Goal: Task Accomplishment & Management: Manage account settings

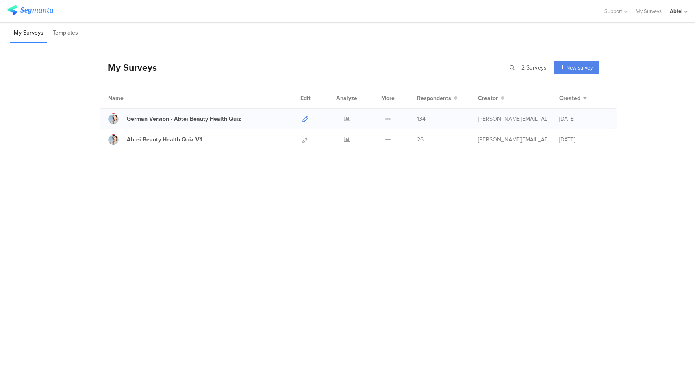
click at [306, 118] on icon at bounding box center [305, 119] width 6 height 6
click at [349, 118] on icon at bounding box center [347, 119] width 6 height 6
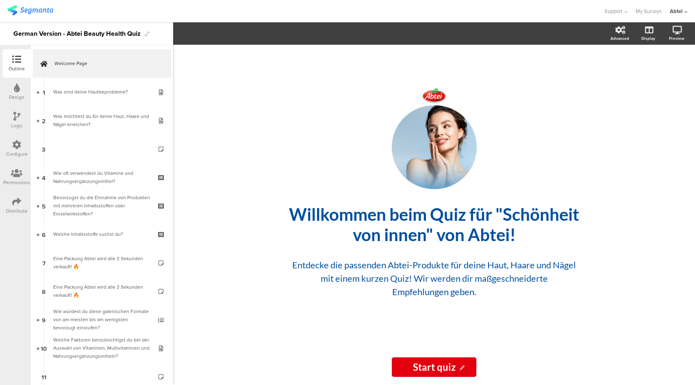
click at [16, 204] on icon at bounding box center [16, 201] width 9 height 9
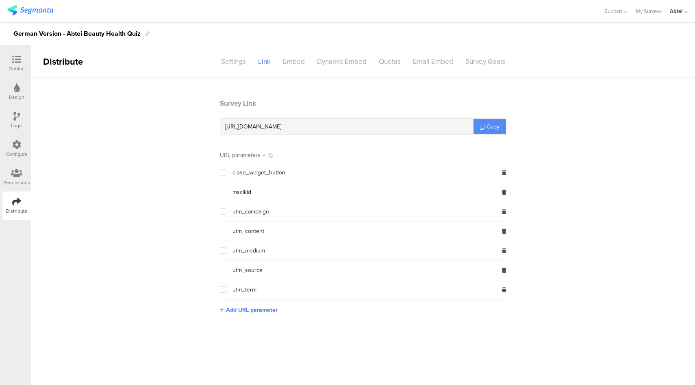
click at [491, 127] on span "Copy" at bounding box center [492, 126] width 13 height 9
click at [16, 62] on icon at bounding box center [16, 59] width 9 height 9
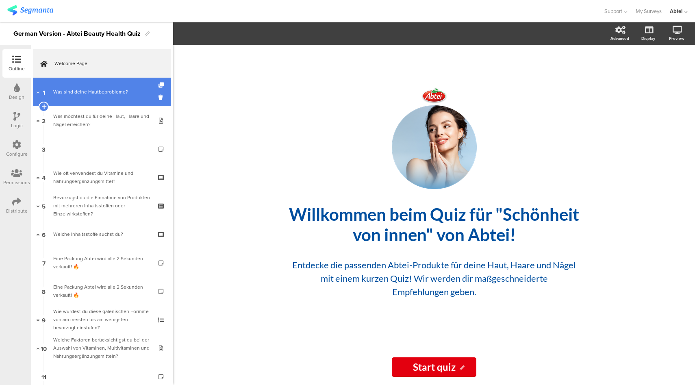
click at [89, 86] on link "1 Was sind deine Hautbeprobleme?" at bounding box center [102, 92] width 138 height 28
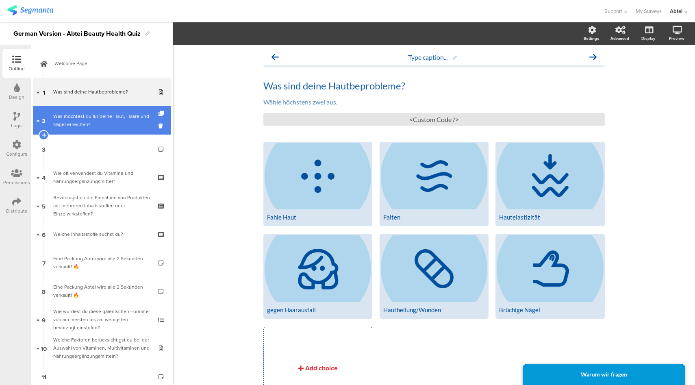
click at [76, 113] on div "Was möchtest du für deine Haut, Haare und Nägel erreichen?" at bounding box center [101, 120] width 97 height 16
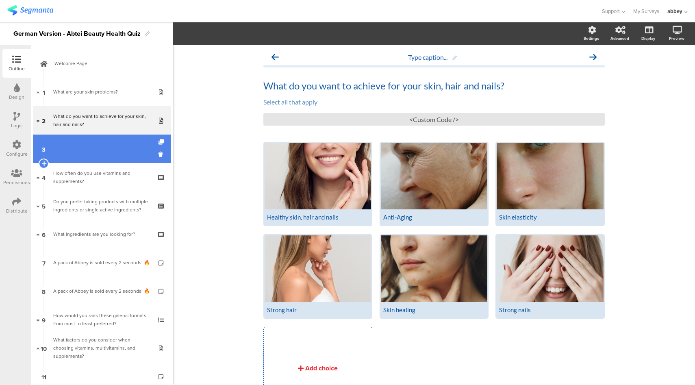
click at [100, 149] on link "3" at bounding box center [102, 149] width 138 height 28
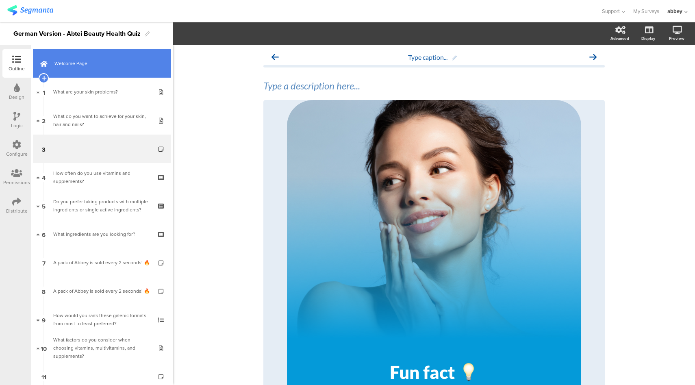
click at [120, 71] on link "Welcome Page" at bounding box center [102, 63] width 138 height 28
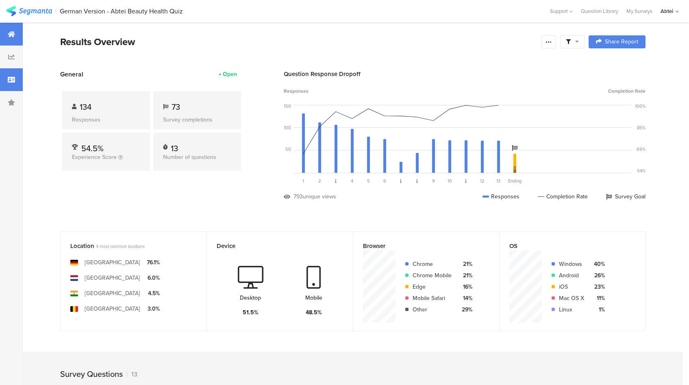
click at [15, 72] on div at bounding box center [11, 79] width 23 height 23
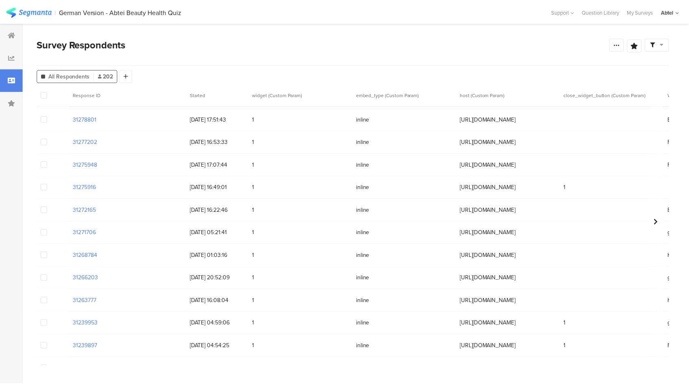
scroll to position [117, 0]
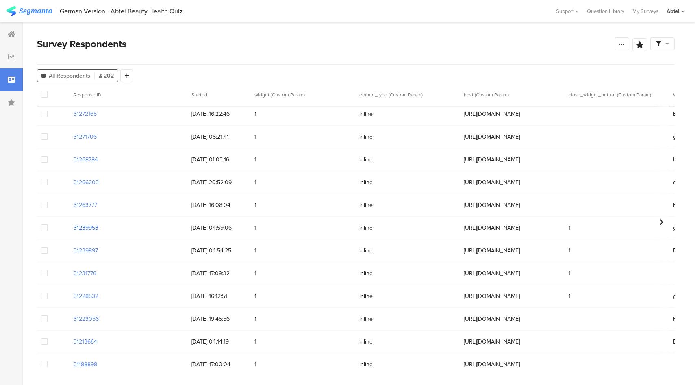
click at [81, 226] on section "31239953" at bounding box center [86, 228] width 25 height 9
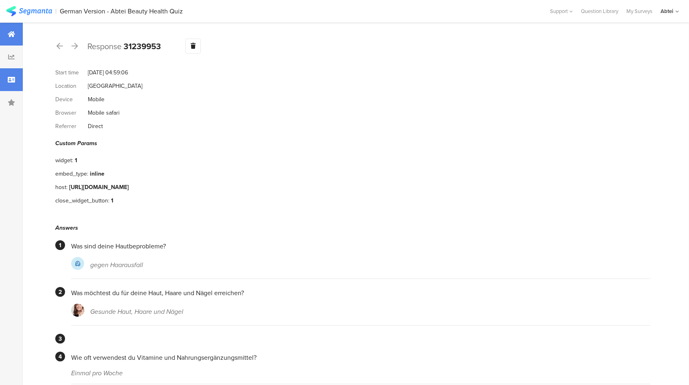
click at [4, 33] on div at bounding box center [11, 34] width 23 height 23
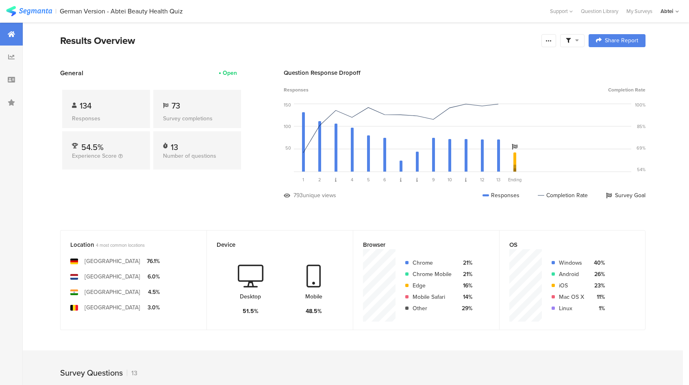
scroll to position [2, 0]
click at [14, 78] on icon at bounding box center [11, 79] width 7 height 7
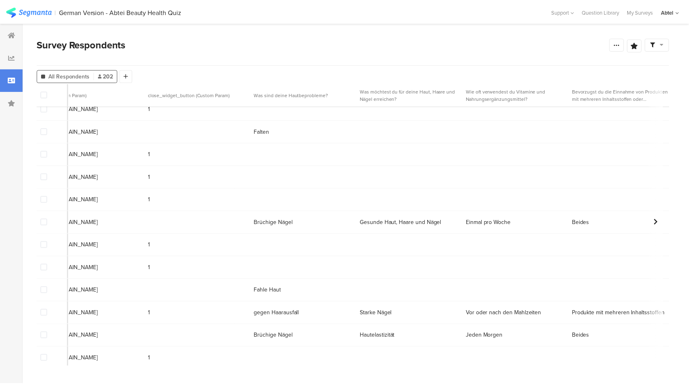
scroll to position [4351, 426]
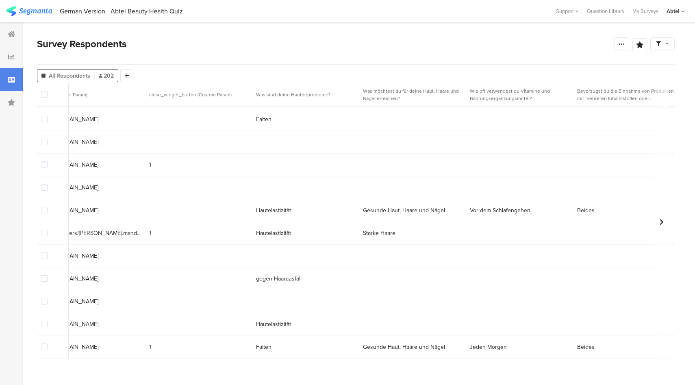
drag, startPoint x: 244, startPoint y: 273, endPoint x: 146, endPoint y: 274, distance: 97.5
click at [146, 274] on div "30625602 06/05/2025 14:12:09 1 inline https://www.abtei.de/beauty-quiz/ gegen H…" at bounding box center [412, 278] width 1603 height 23
copy div "https://www.abtei.de/beauty-quiz/"
click at [16, 28] on div at bounding box center [11, 34] width 23 height 23
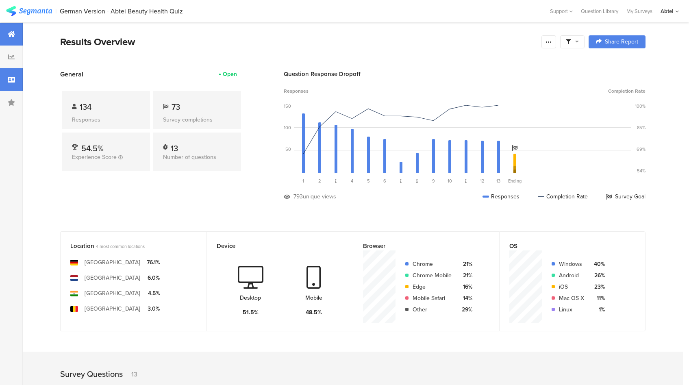
click at [0, 85] on div at bounding box center [11, 79] width 23 height 23
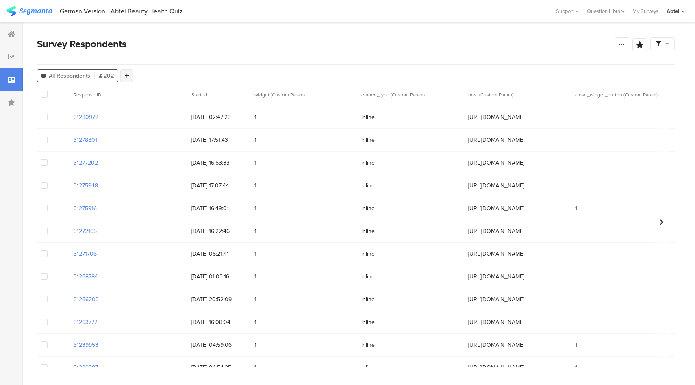
click at [125, 76] on icon at bounding box center [127, 76] width 4 height 6
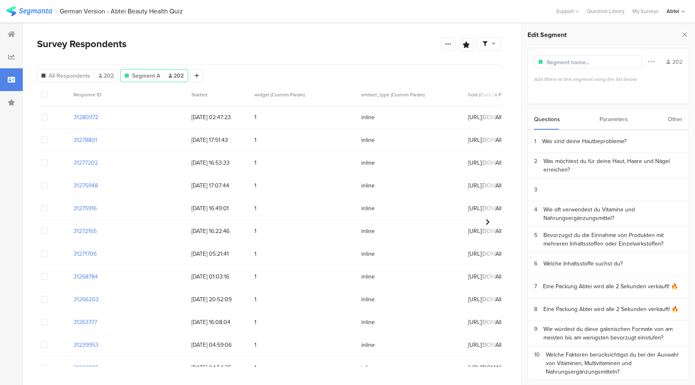
click at [620, 124] on div "Parameters" at bounding box center [613, 119] width 28 height 21
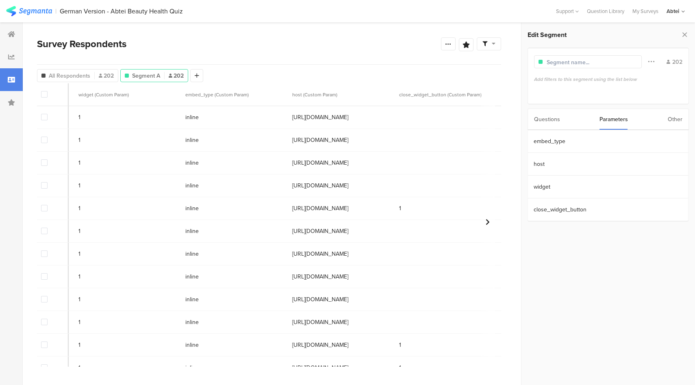
scroll to position [0, 213]
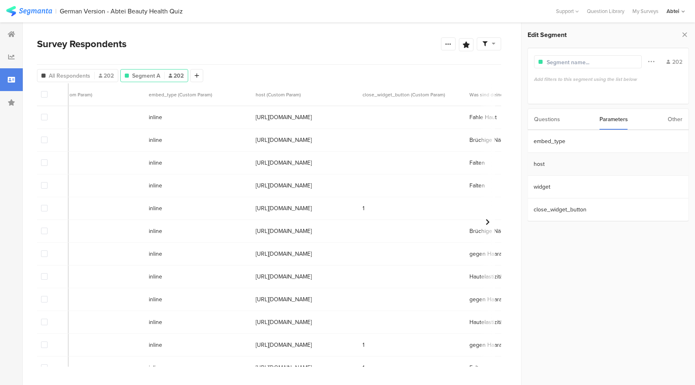
click at [549, 167] on section "host" at bounding box center [607, 164] width 161 height 23
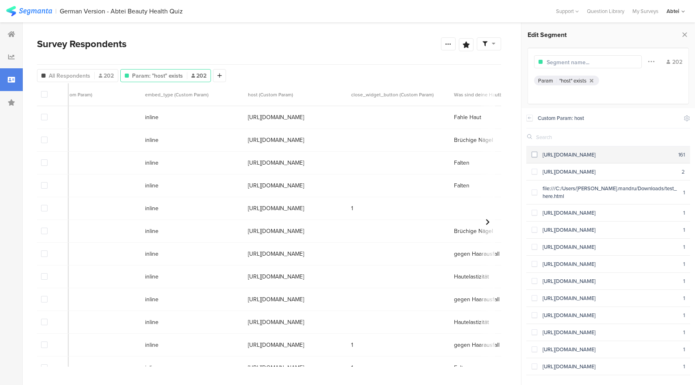
click at [534, 156] on span at bounding box center [535, 155] width 6 height 6
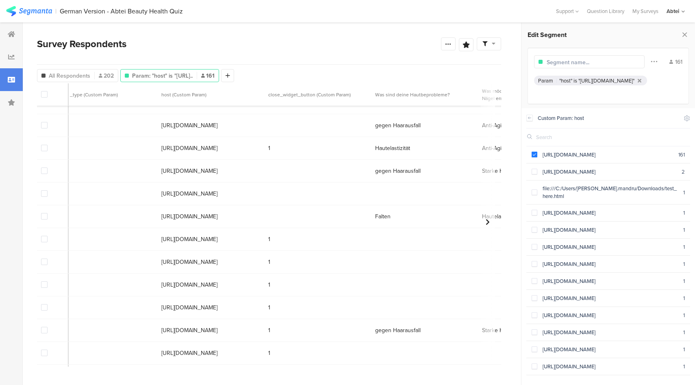
scroll to position [2632, 354]
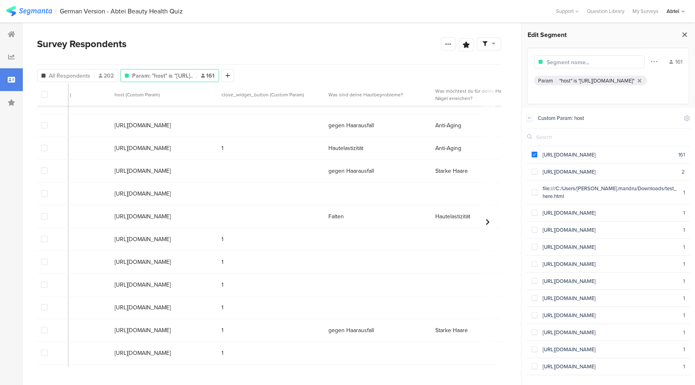
click at [683, 34] on icon at bounding box center [684, 34] width 9 height 11
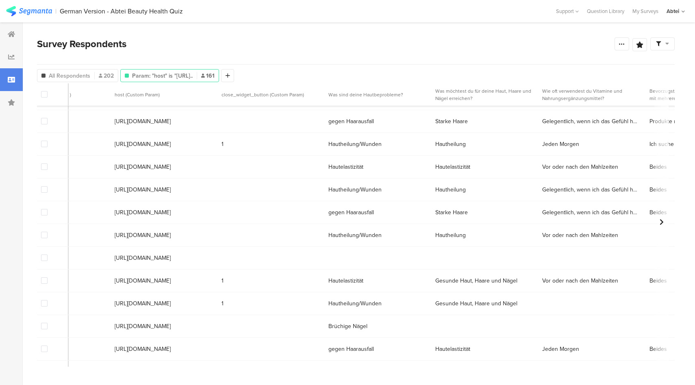
scroll to position [2353, 354]
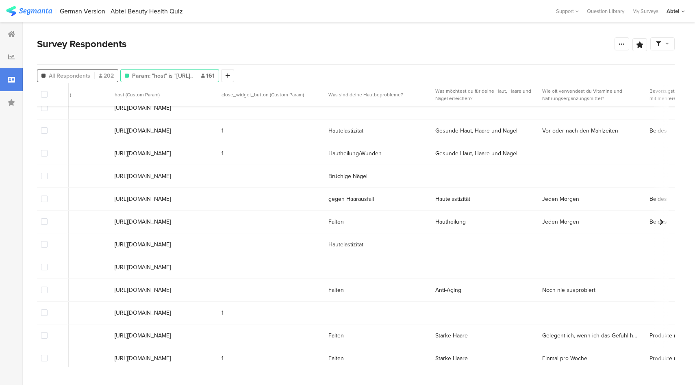
click at [72, 75] on span "All Respondents" at bounding box center [69, 76] width 41 height 9
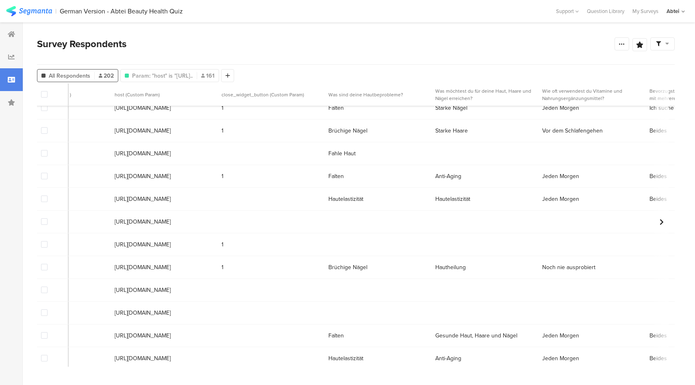
scroll to position [3013, 354]
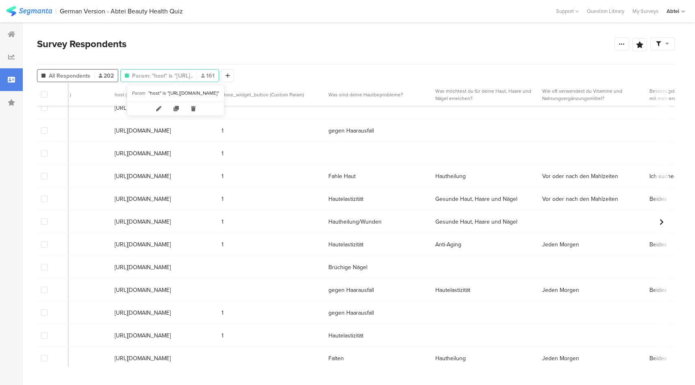
click at [158, 76] on span "Param: "host" is "https://ww..." at bounding box center [162, 76] width 61 height 9
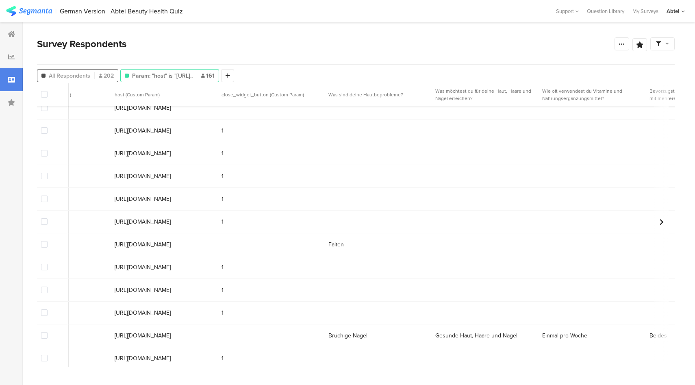
click at [85, 79] on span "All Respondents" at bounding box center [69, 76] width 41 height 9
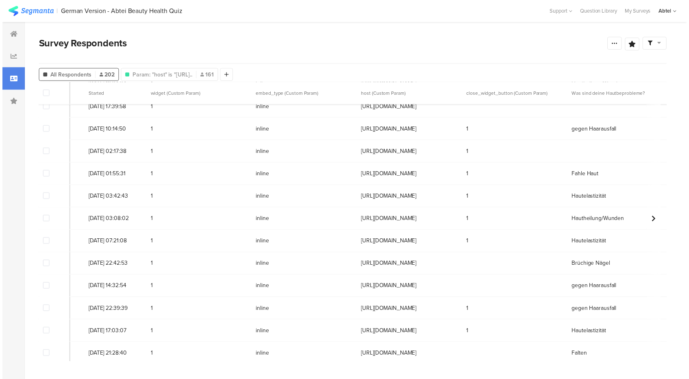
scroll to position [3013, 0]
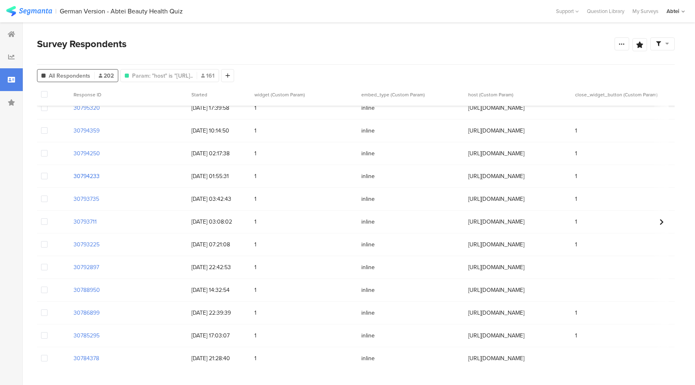
click at [85, 177] on section "30794233" at bounding box center [87, 176] width 26 height 9
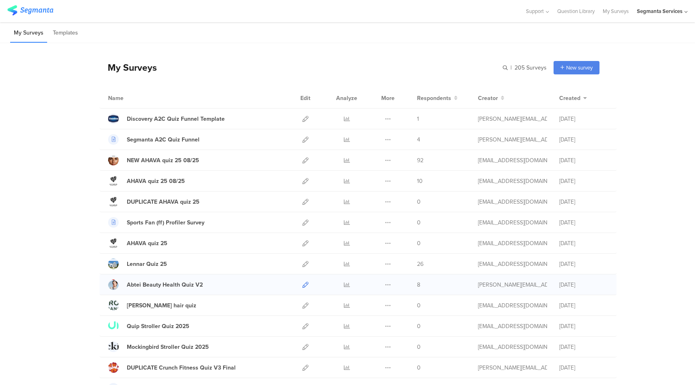
click at [303, 284] on icon at bounding box center [305, 285] width 6 height 6
click at [302, 120] on icon at bounding box center [305, 119] width 6 height 6
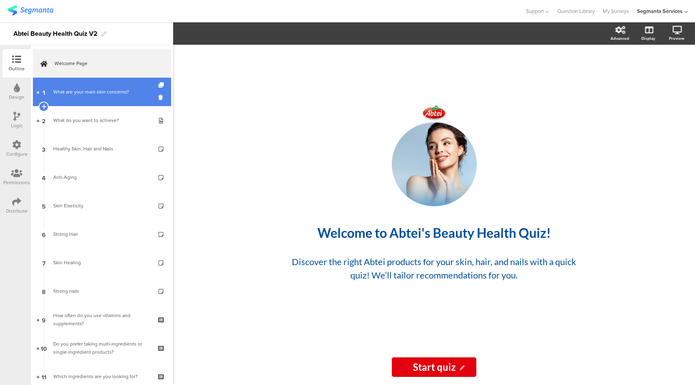
click at [74, 92] on div "What are your main skin concerns?" at bounding box center [101, 92] width 97 height 8
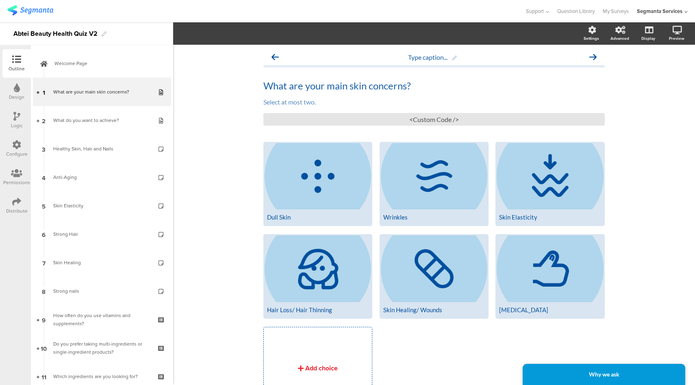
click at [9, 91] on div "Design" at bounding box center [16, 92] width 28 height 28
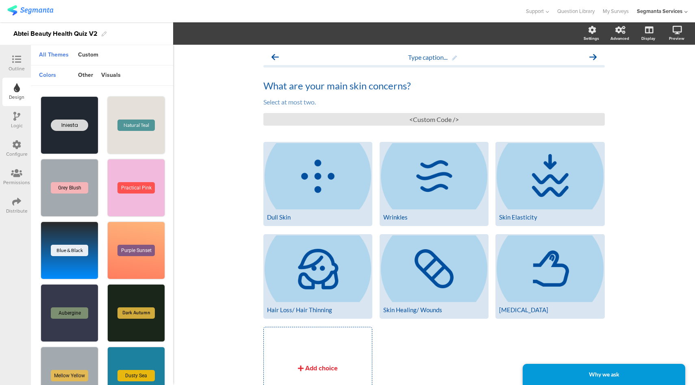
click at [15, 116] on icon at bounding box center [16, 116] width 7 height 9
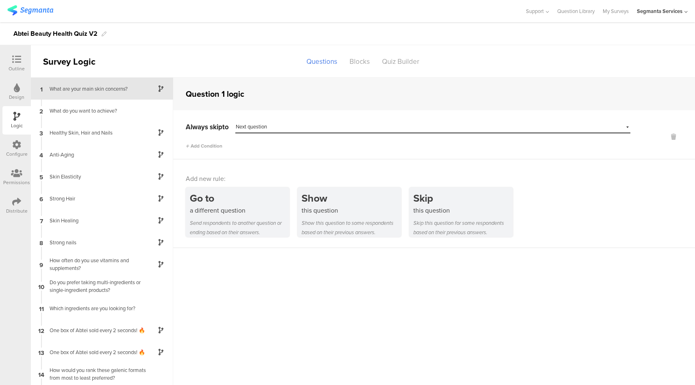
click at [17, 61] on icon at bounding box center [16, 59] width 9 height 9
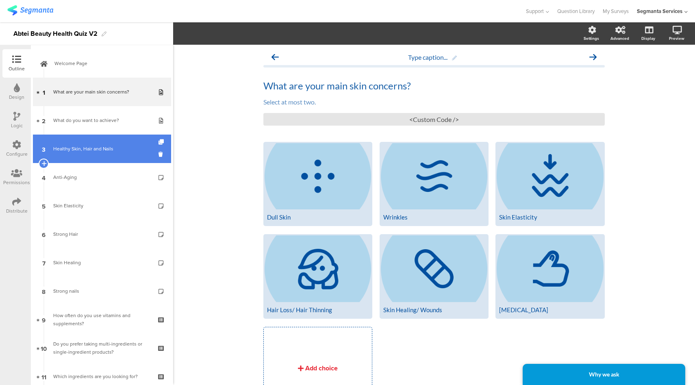
click at [124, 153] on link "3 Healthy Skin, Hair and Nails" at bounding box center [102, 149] width 138 height 28
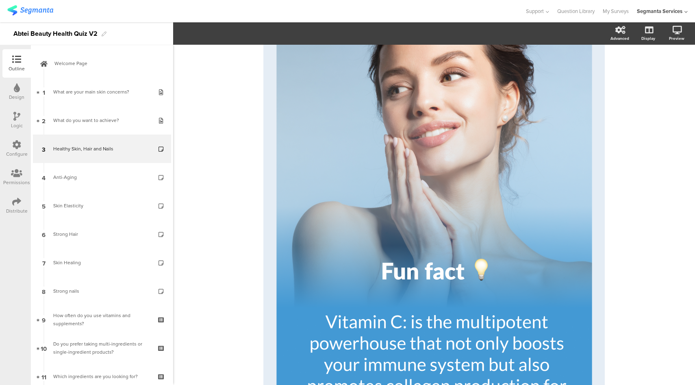
scroll to position [245, 0]
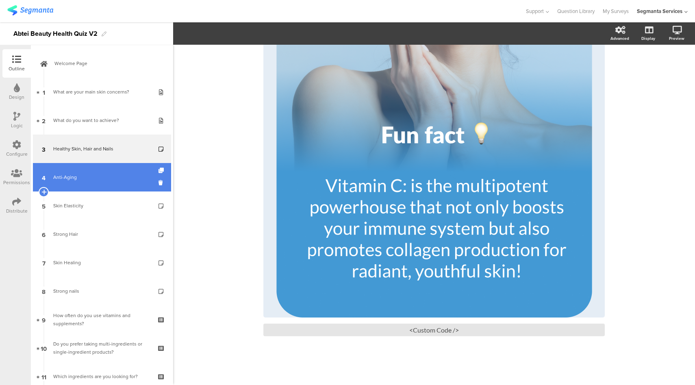
click at [67, 178] on div "Anti-Aging" at bounding box center [101, 177] width 97 height 8
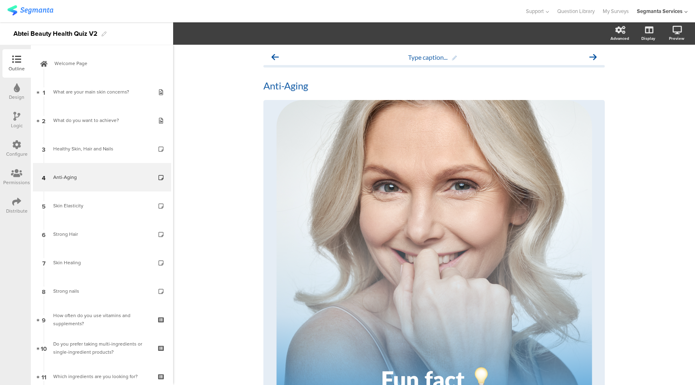
scroll to position [237, 0]
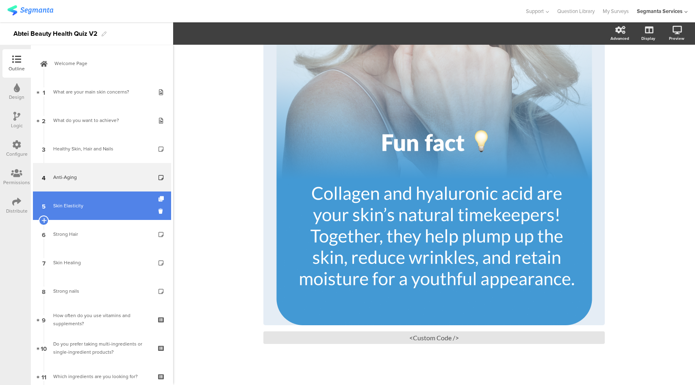
click at [82, 205] on div "Skin Elasticity" at bounding box center [101, 206] width 97 height 8
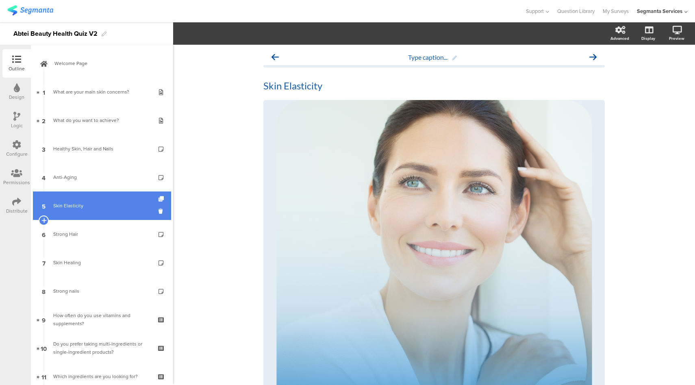
scroll to position [59, 0]
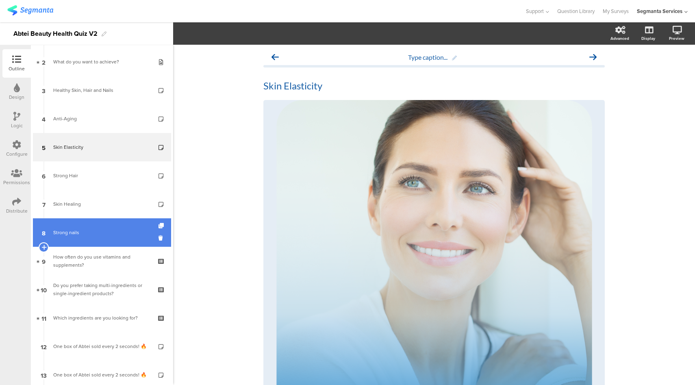
click at [97, 230] on div "Strong nails" at bounding box center [101, 232] width 97 height 8
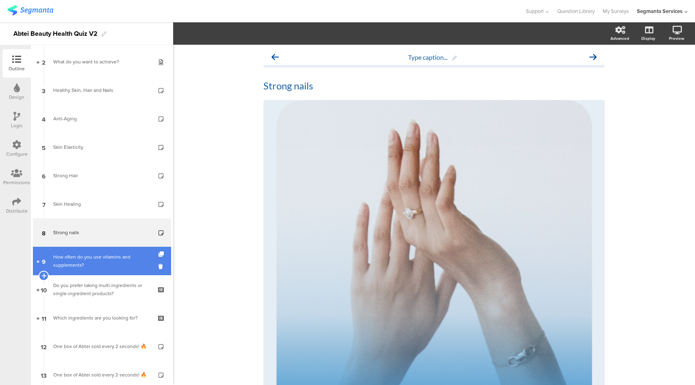
click at [102, 261] on div "How often do you use vitamins and supplements?" at bounding box center [101, 261] width 97 height 16
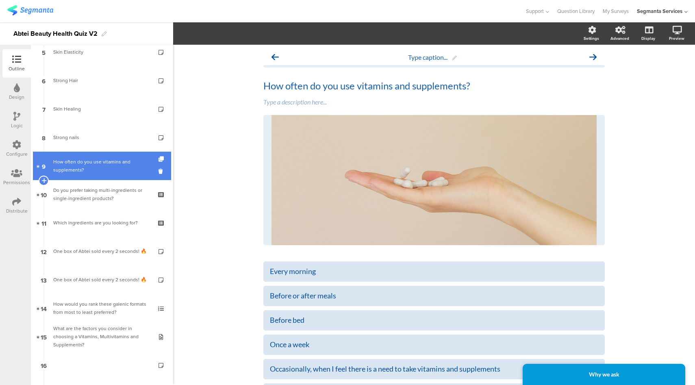
scroll to position [169, 0]
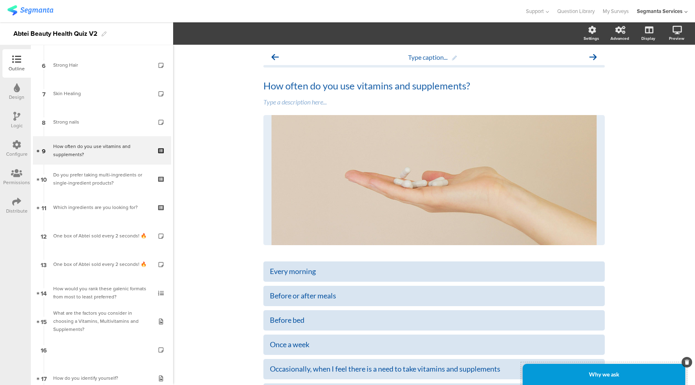
click at [611, 381] on div "Why we ask" at bounding box center [604, 374] width 163 height 21
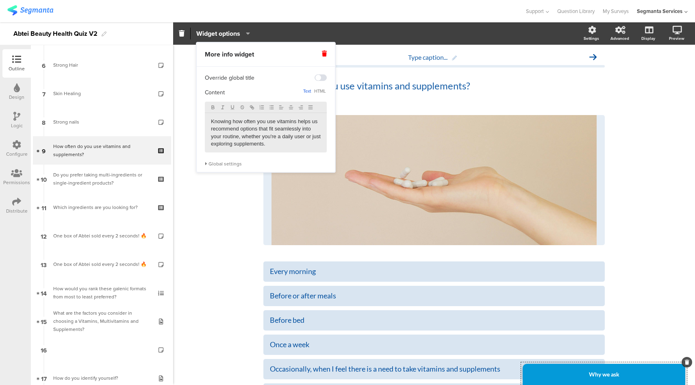
click at [246, 236] on div "Type caption... How often do you use vitamins and supplements? How often do you…" at bounding box center [434, 253] width 522 height 416
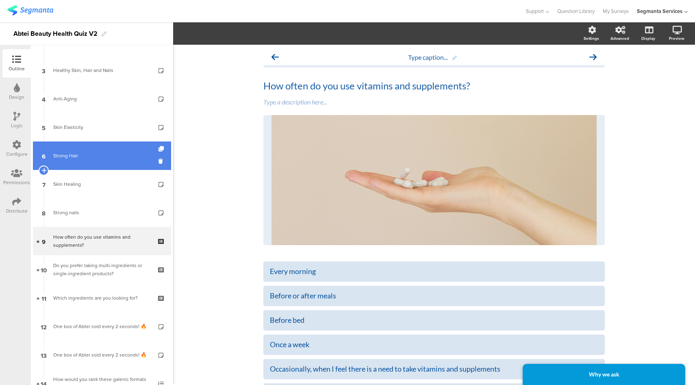
scroll to position [0, 0]
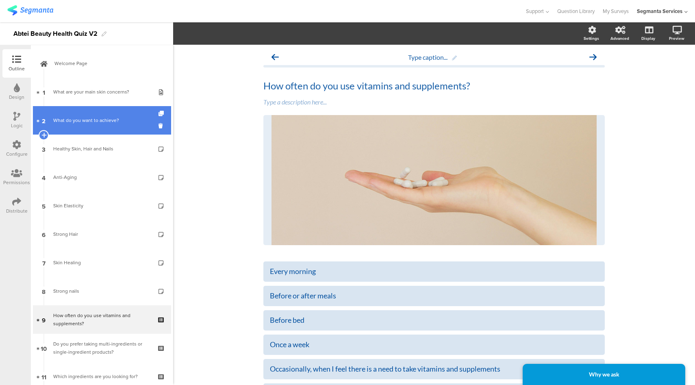
click at [83, 116] on link "2 What do you want to achieve?" at bounding box center [102, 120] width 138 height 28
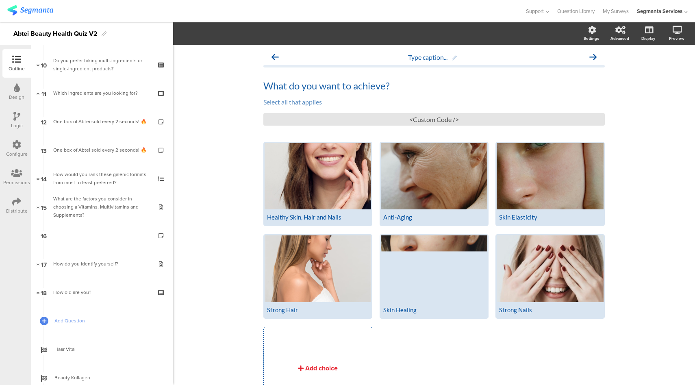
scroll to position [282, 0]
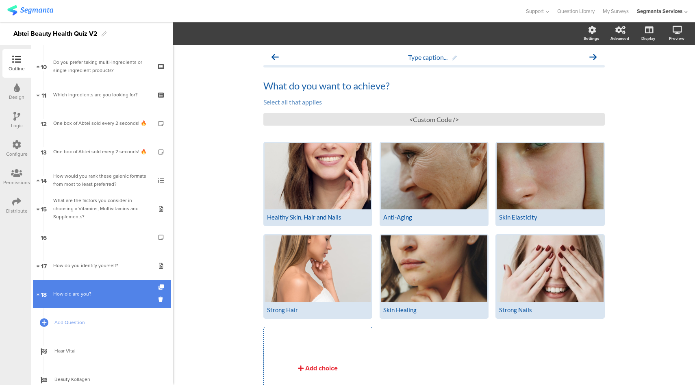
click at [116, 297] on div "How old are you?" at bounding box center [101, 294] width 97 height 8
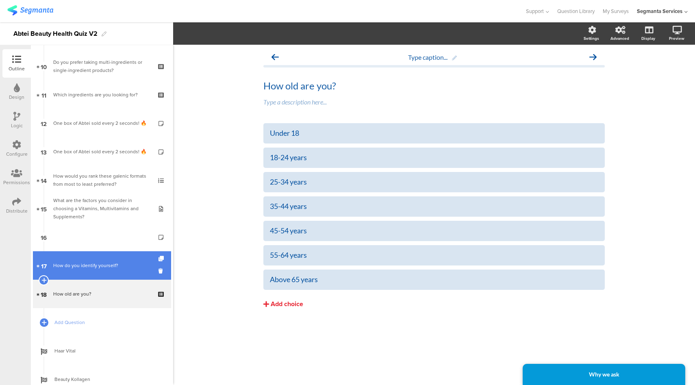
click at [112, 261] on link "17 How do you identify yourself?" at bounding box center [102, 265] width 138 height 28
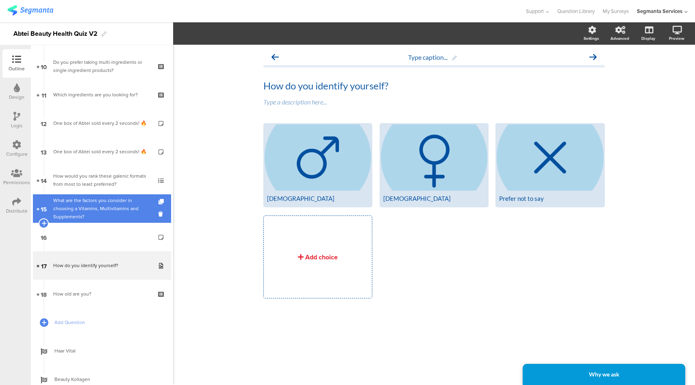
click at [104, 200] on div "What are the factors you consider in choosing a Vitamins, Multivitamins and Sup…" at bounding box center [101, 208] width 97 height 24
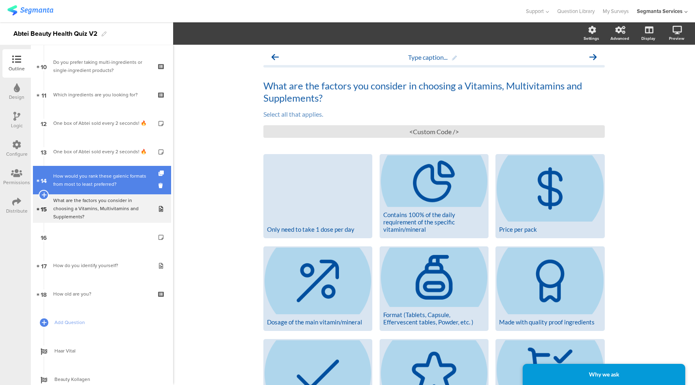
click at [111, 184] on div "How would you rank these galenic formats from most to least preferred?" at bounding box center [101, 180] width 97 height 16
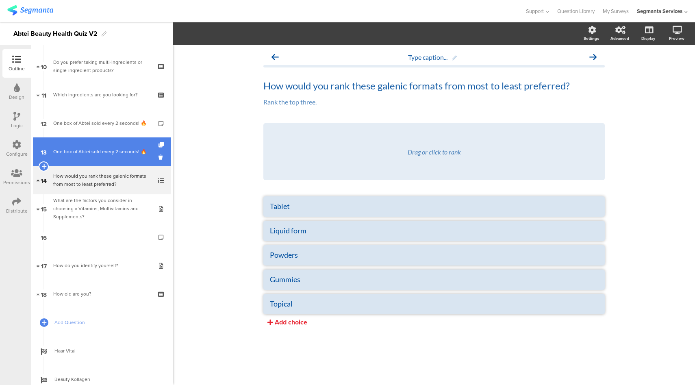
click at [106, 156] on link "13 One box of Abtei sold every 2 seconds​! 🔥" at bounding box center [102, 151] width 138 height 28
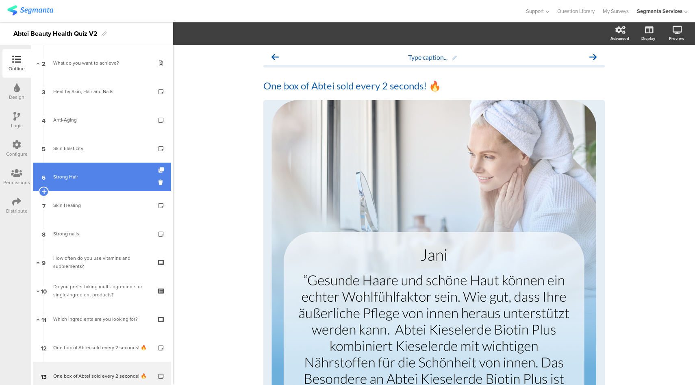
scroll to position [91, 0]
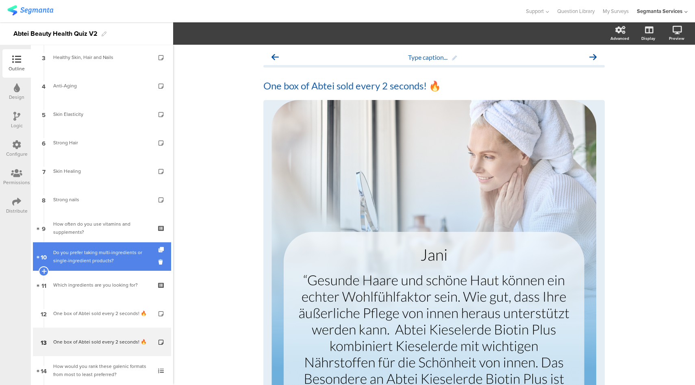
click at [98, 258] on div "Do you prefer taking multi-ingredients or single-ingredient products?" at bounding box center [101, 256] width 97 height 16
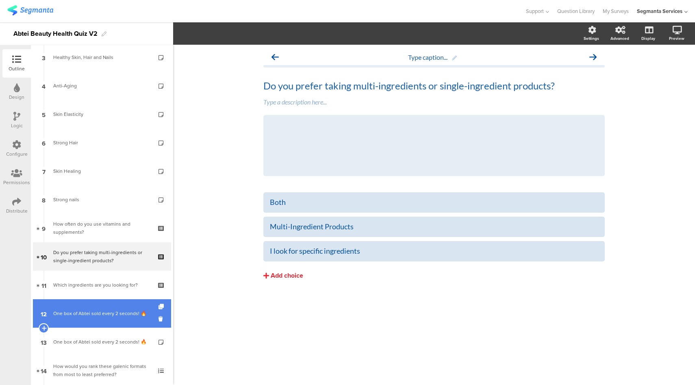
click at [106, 317] on link "12 One box of Abtei sold every 2 seconds​! 🔥" at bounding box center [102, 313] width 138 height 28
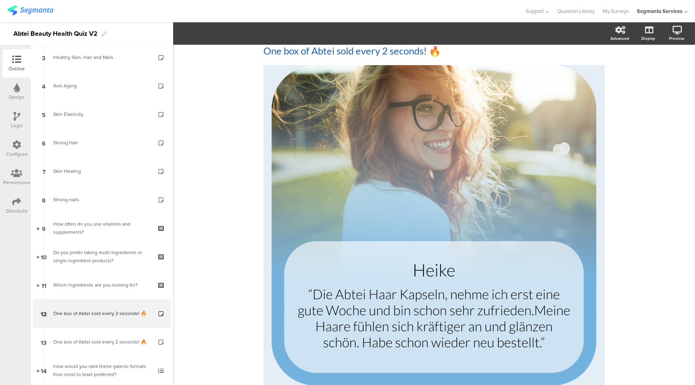
scroll to position [103, 0]
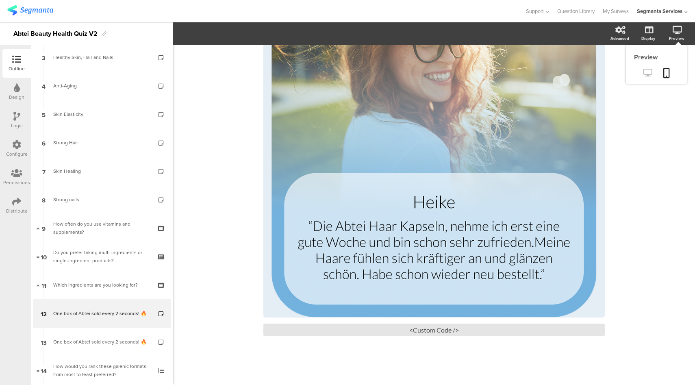
click at [643, 76] on icon at bounding box center [647, 73] width 9 height 8
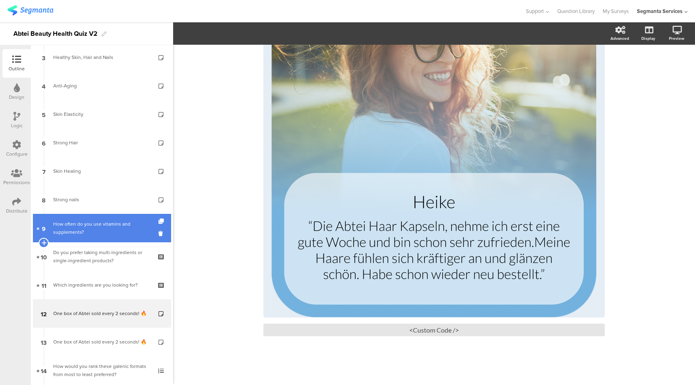
click at [98, 237] on link "9 How often do you use vitamins and supplements?" at bounding box center [102, 228] width 138 height 28
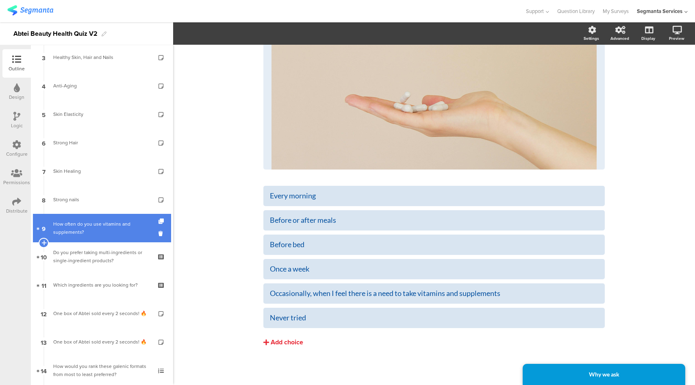
scroll to position [21, 0]
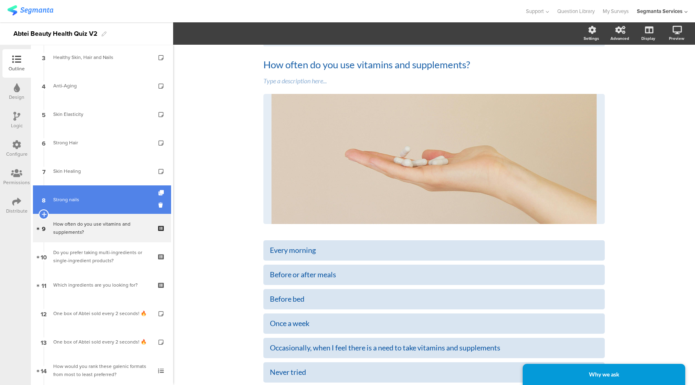
click at [102, 198] on div "Strong nails" at bounding box center [101, 199] width 97 height 8
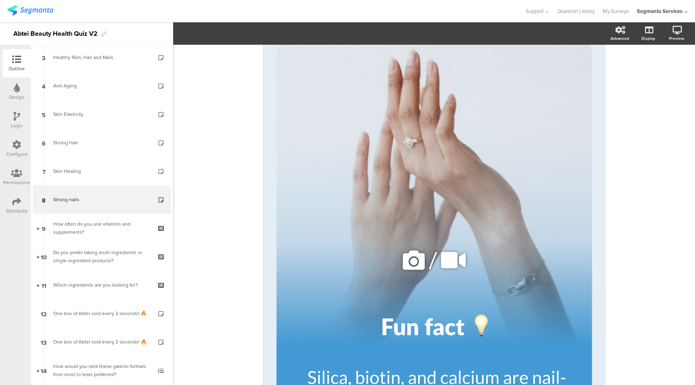
scroll to position [106, 0]
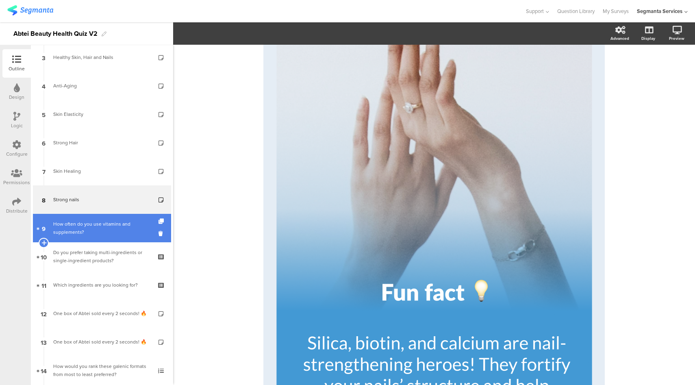
click at [112, 219] on link "9 How often do you use vitamins and supplements?" at bounding box center [102, 228] width 138 height 28
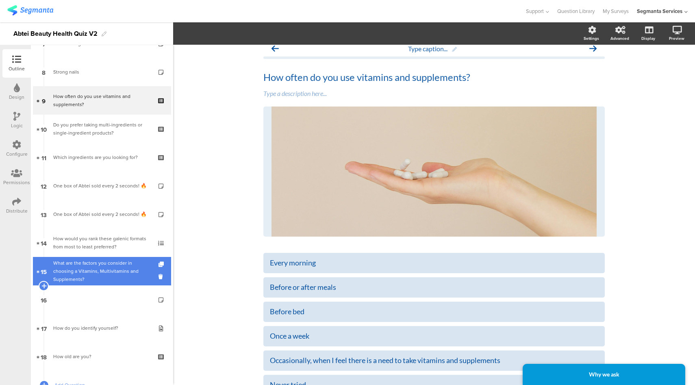
scroll to position [221, 0]
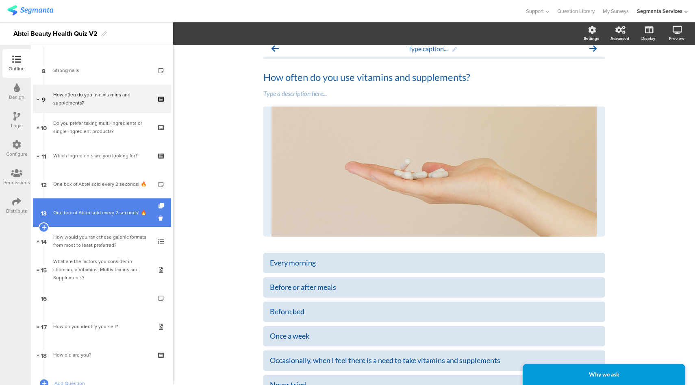
click at [117, 222] on link "13 One box of Abtei sold every 2 seconds​! 🔥" at bounding box center [102, 212] width 138 height 28
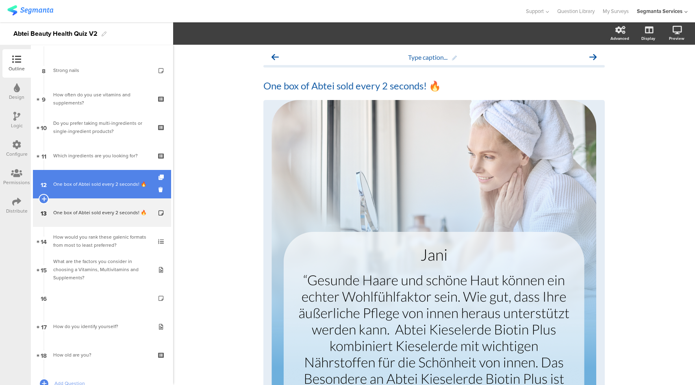
click at [103, 179] on link "12 One box of Abtei sold every 2 seconds​! 🔥" at bounding box center [102, 184] width 138 height 28
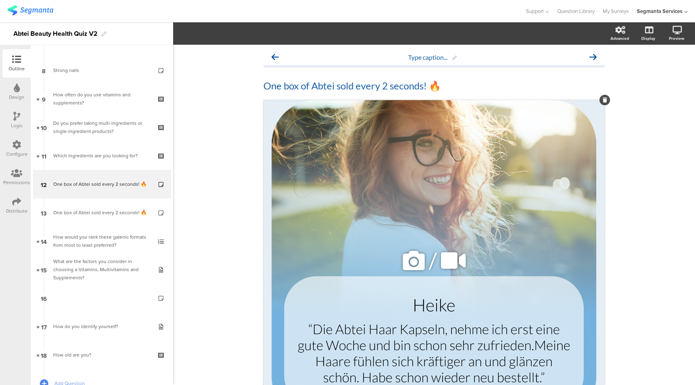
scroll to position [59, 0]
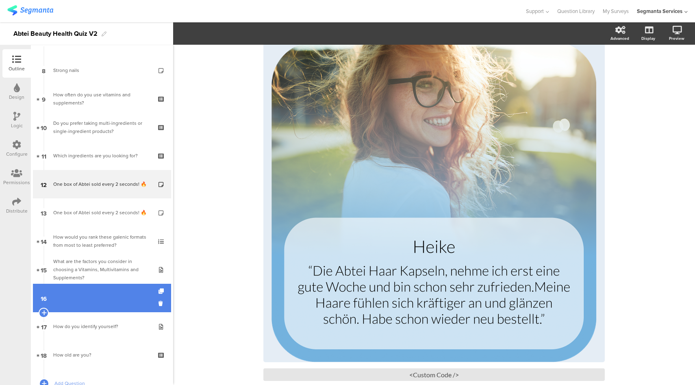
click at [117, 298] on link "16" at bounding box center [102, 298] width 138 height 28
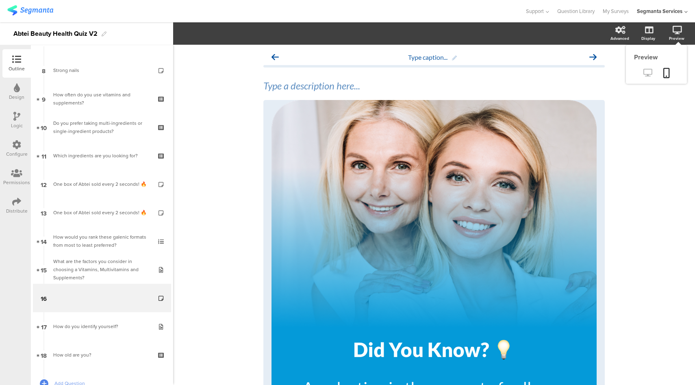
click at [643, 74] on icon at bounding box center [647, 73] width 9 height 8
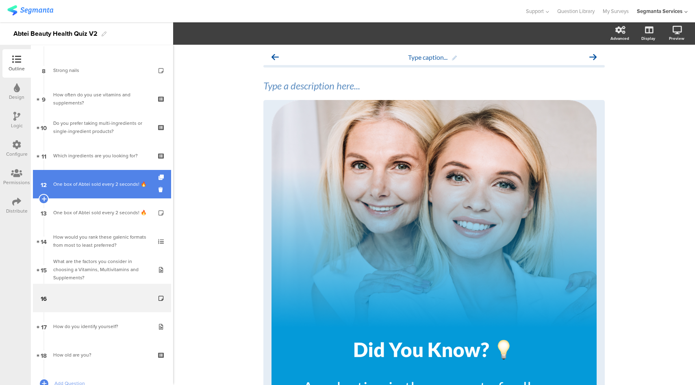
click at [103, 182] on div "One box of Abtei sold every 2 seconds​! 🔥" at bounding box center [101, 184] width 97 height 8
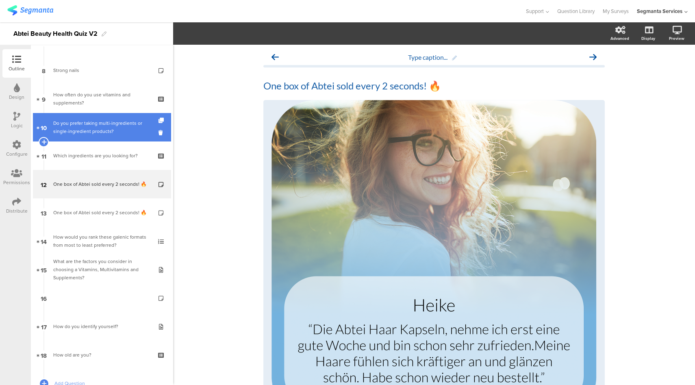
click at [104, 124] on div "Do you prefer taking multi-ingredients or single-ingredient products?" at bounding box center [101, 127] width 97 height 16
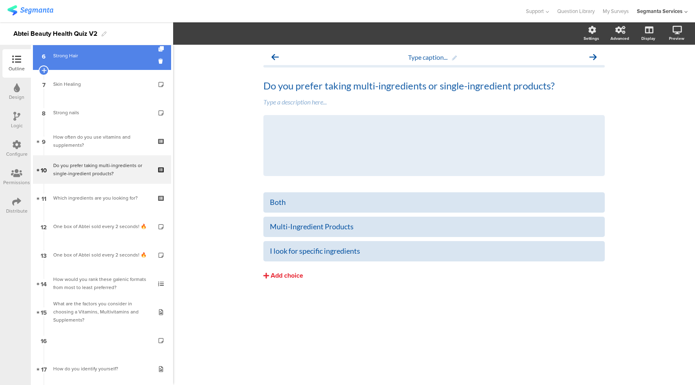
scroll to position [191, 0]
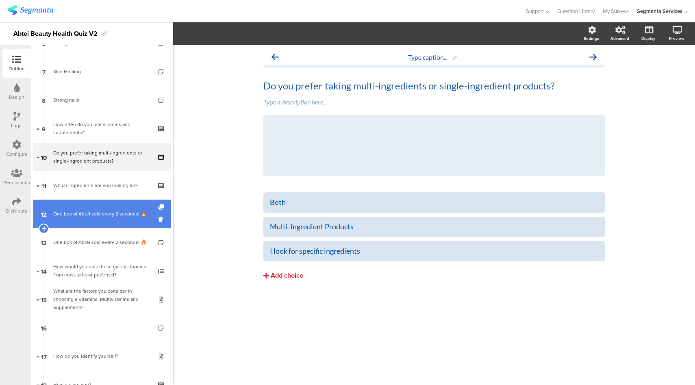
click at [97, 214] on div "One box of Abtei sold every 2 seconds​! 🔥" at bounding box center [101, 214] width 97 height 8
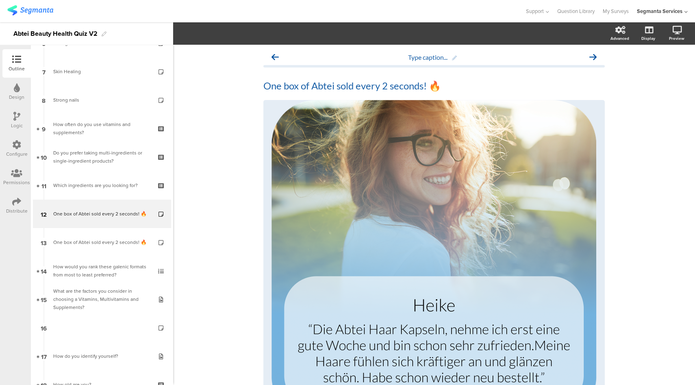
scroll to position [59, 0]
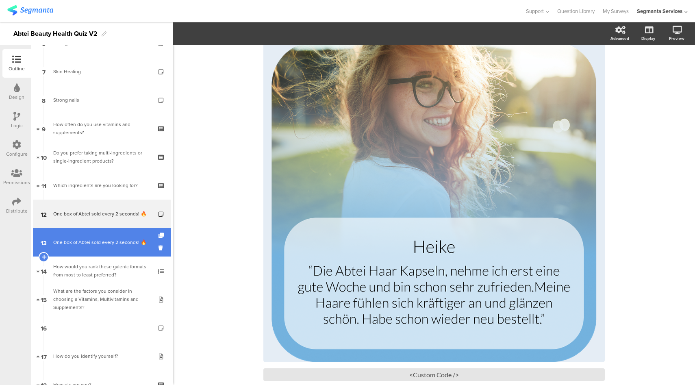
click at [97, 241] on div "One box of Abtei sold every 2 seconds​! 🔥" at bounding box center [101, 242] width 97 height 8
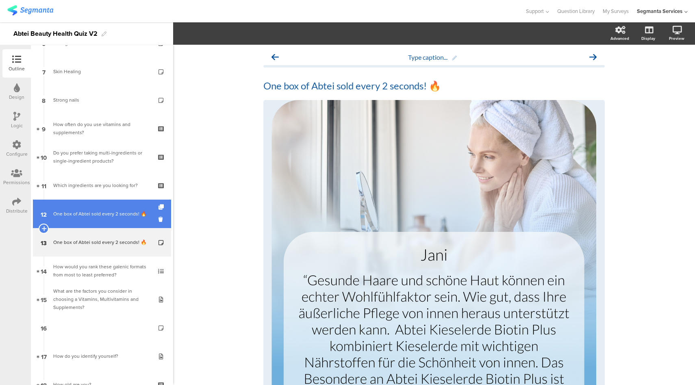
click at [106, 217] on div "One box of Abtei sold every 2 seconds​! 🔥" at bounding box center [101, 214] width 97 height 8
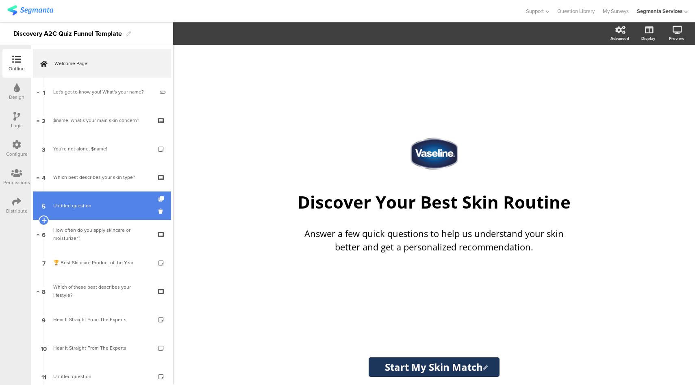
click at [105, 206] on span "Untitled question" at bounding box center [101, 206] width 97 height 8
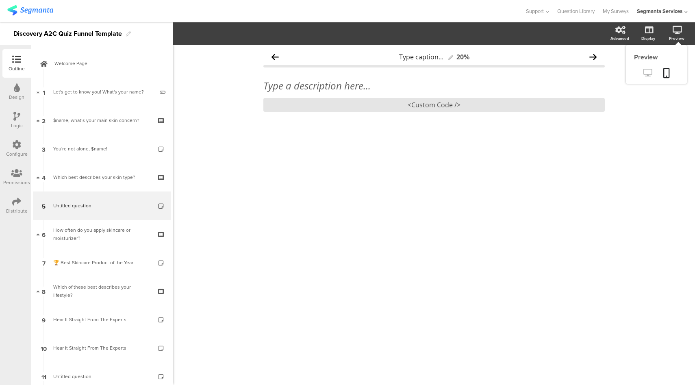
click at [644, 74] on icon at bounding box center [647, 73] width 9 height 8
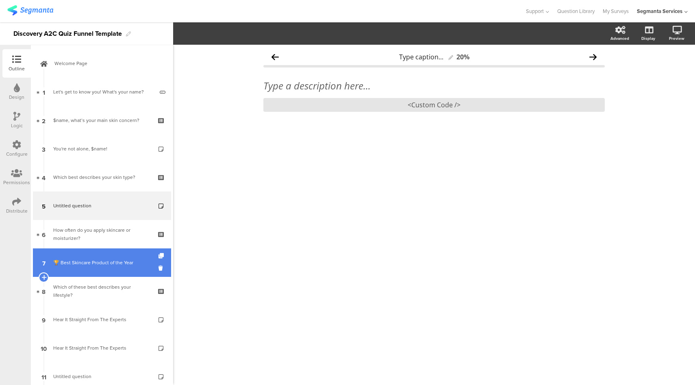
click at [98, 263] on div "🏆 Best Skincare Product of the Year" at bounding box center [101, 262] width 97 height 8
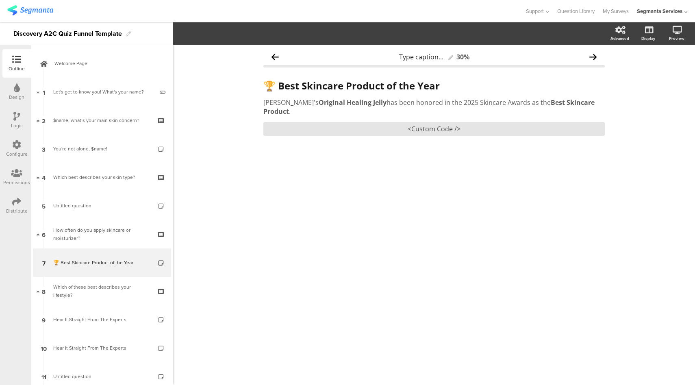
click at [229, 18] on div "Support Help Center Live Chat Question Library My Surveys Segmanta Services ACC…" at bounding box center [347, 11] width 680 height 22
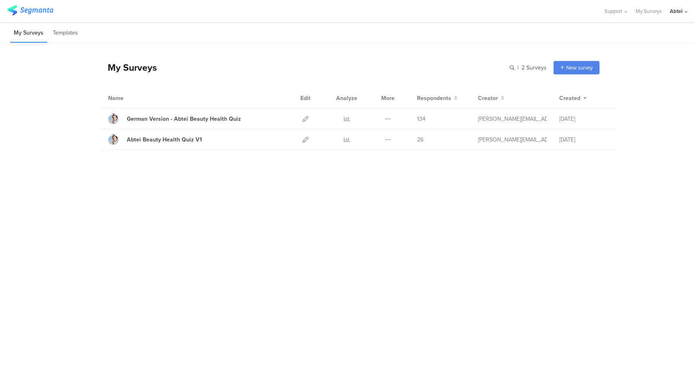
click at [677, 13] on div "Abtei" at bounding box center [676, 11] width 13 height 8
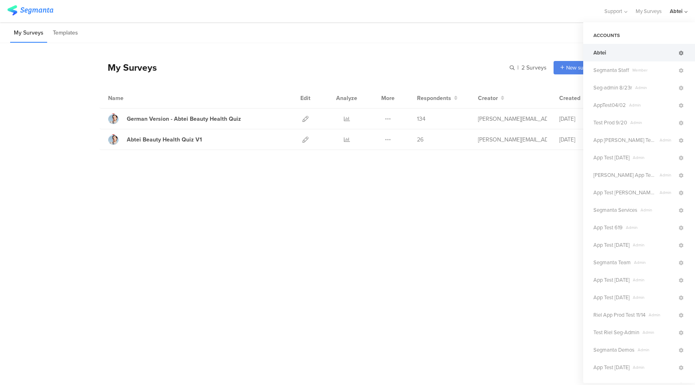
click at [679, 54] on icon at bounding box center [681, 53] width 5 height 5
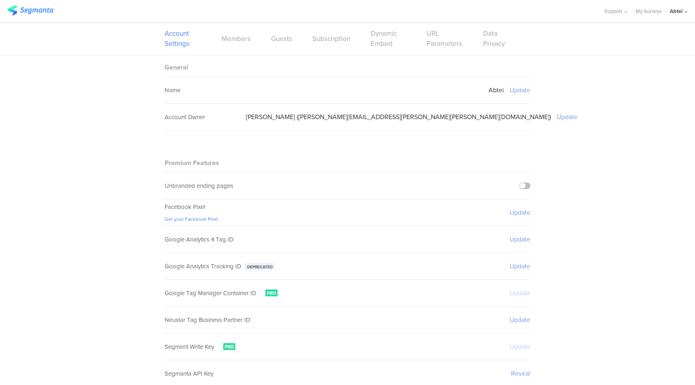
click at [340, 43] on div "Account Settings Members Guests Subscription Dynamic Embed URL Parameters Data …" at bounding box center [348, 38] width 366 height 33
click at [336, 40] on link "Subscription" at bounding box center [332, 39] width 38 height 10
